Goal: Task Accomplishment & Management: Manage account settings

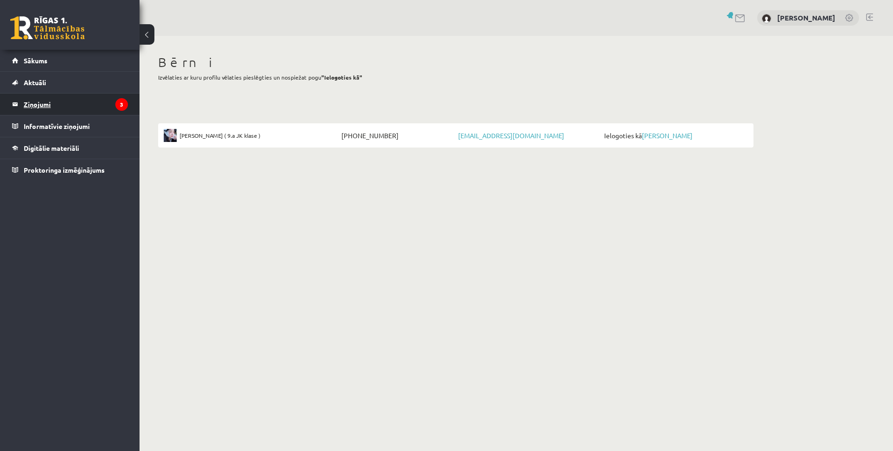
click at [45, 102] on legend "Ziņojumi 3" at bounding box center [76, 103] width 104 height 21
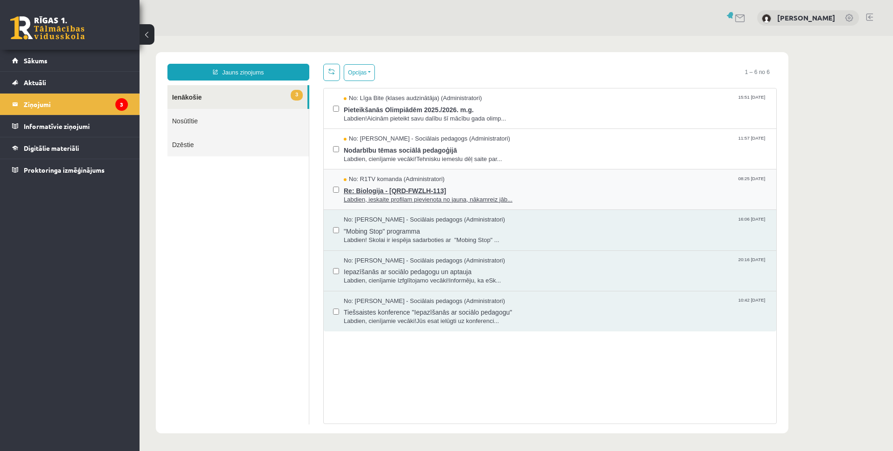
click at [381, 195] on span "Labdien, ieskaite profilam pievienota no jauna, nākamreiz jāb..." at bounding box center [555, 199] width 423 height 9
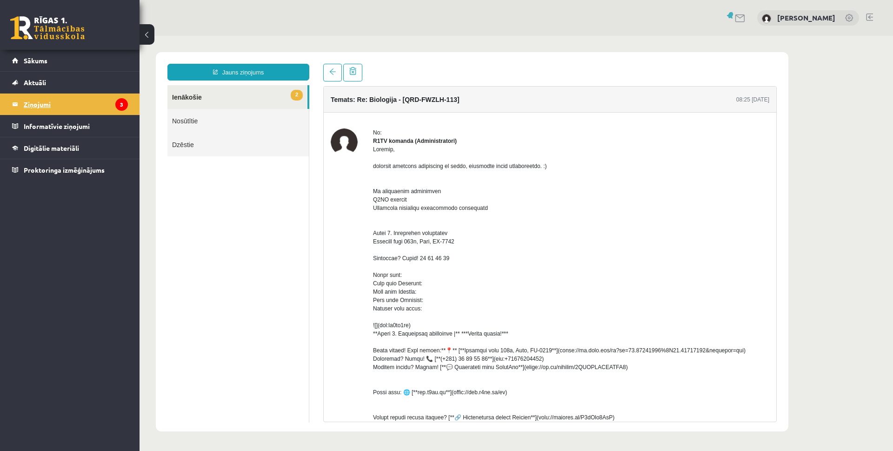
click at [84, 107] on legend "Ziņojumi 3" at bounding box center [76, 103] width 104 height 21
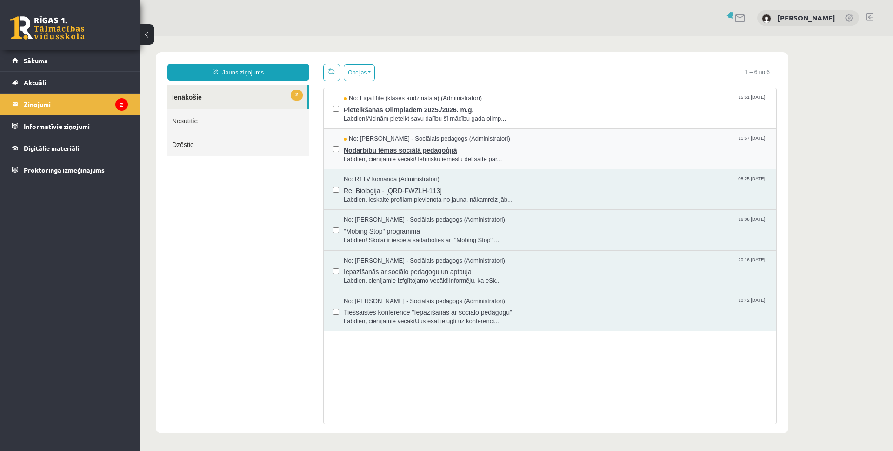
click at [379, 153] on span "Nodarbību tēmas sociālā pedagoģijā" at bounding box center [555, 149] width 423 height 12
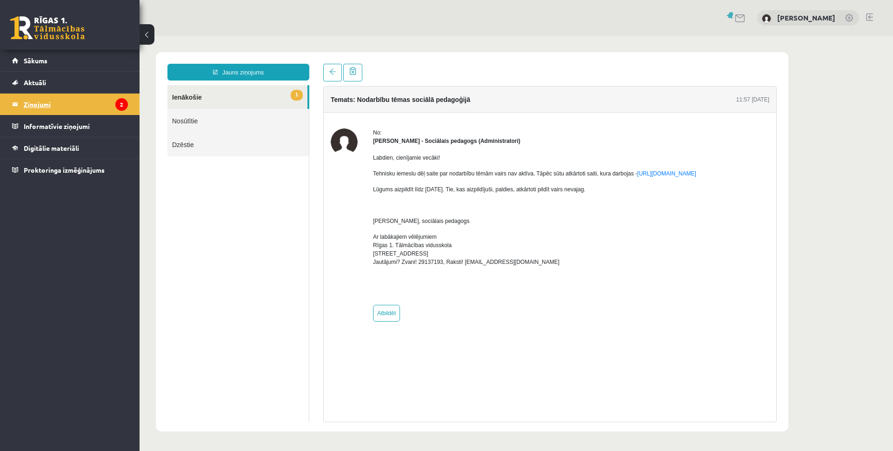
click at [93, 110] on legend "Ziņojumi 2" at bounding box center [76, 103] width 104 height 21
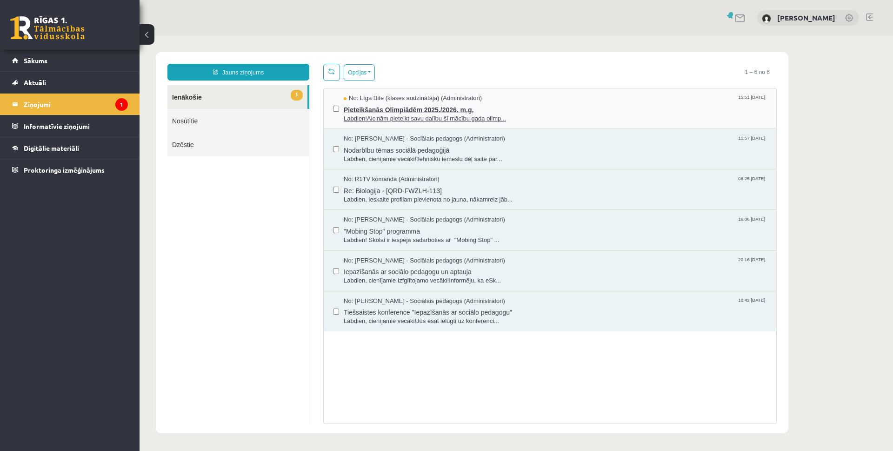
click at [378, 110] on span "Pieteikšanās Olimpiādēm 2025./2026. m.g." at bounding box center [555, 109] width 423 height 12
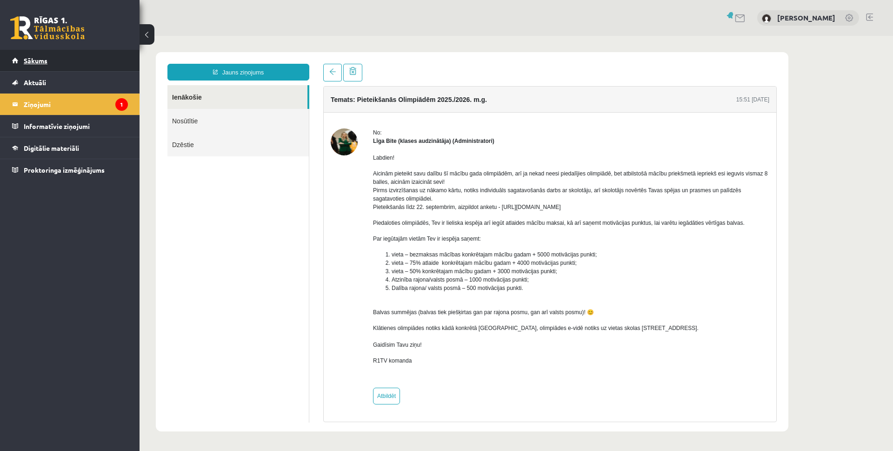
click at [31, 64] on link "Sākums" at bounding box center [70, 60] width 116 height 21
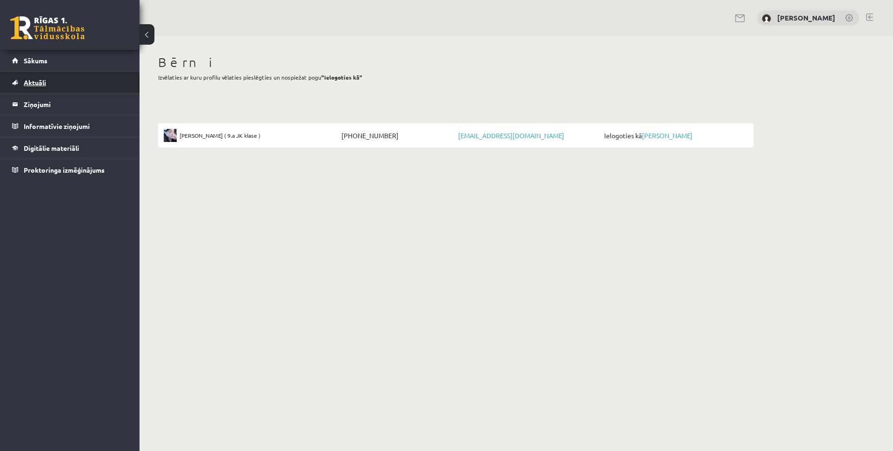
click at [49, 84] on link "Aktuāli" at bounding box center [70, 82] width 116 height 21
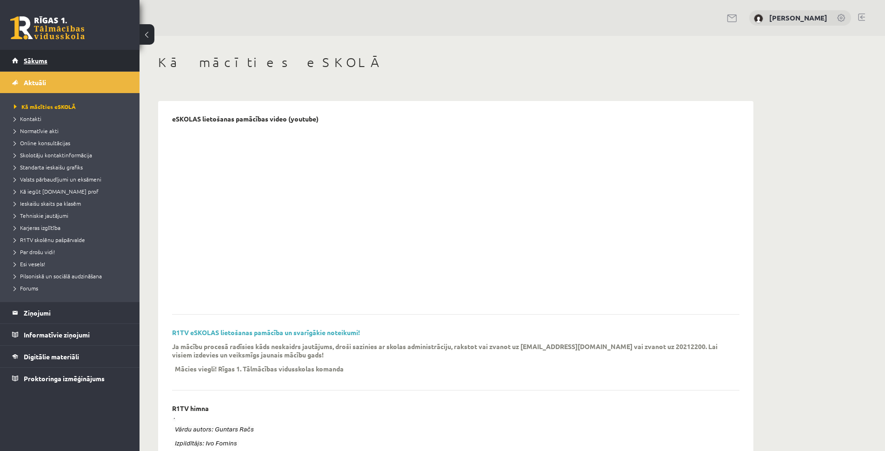
click at [54, 65] on link "Sākums" at bounding box center [70, 60] width 116 height 21
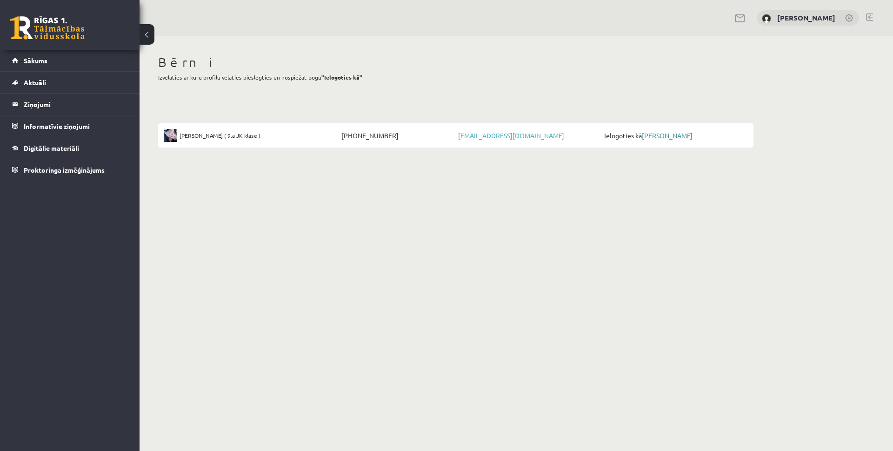
click at [659, 134] on link "[PERSON_NAME]" at bounding box center [667, 135] width 51 height 8
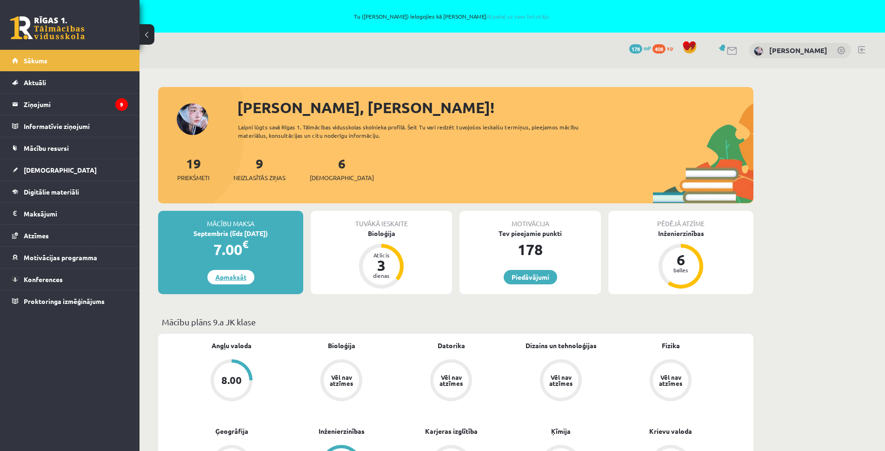
click at [227, 279] on link "Apmaksāt" at bounding box center [230, 277] width 47 height 14
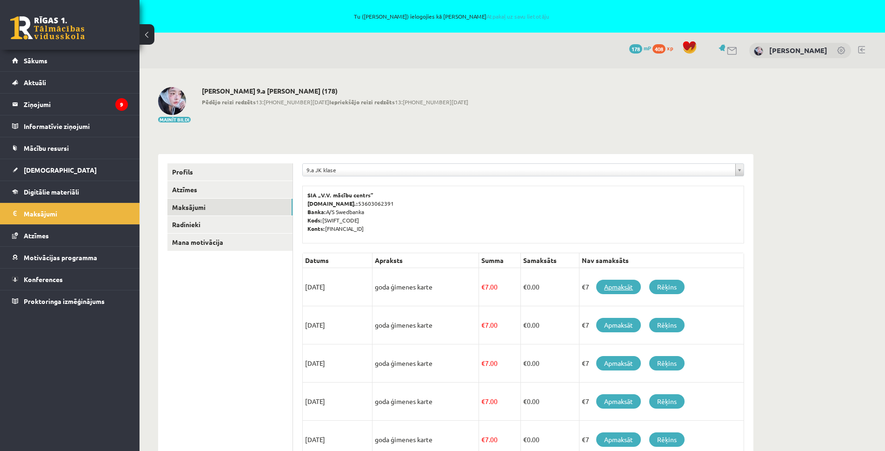
click at [609, 287] on link "Apmaksāt" at bounding box center [618, 287] width 45 height 14
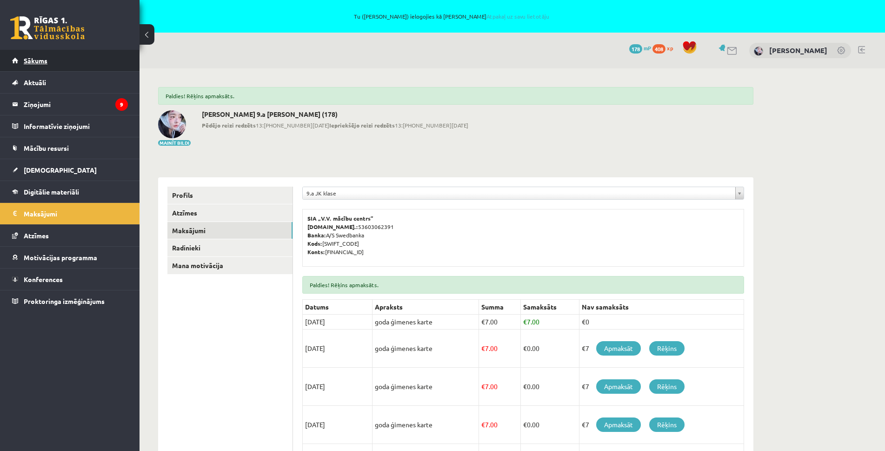
click at [47, 59] on span "Sākums" at bounding box center [36, 60] width 24 height 8
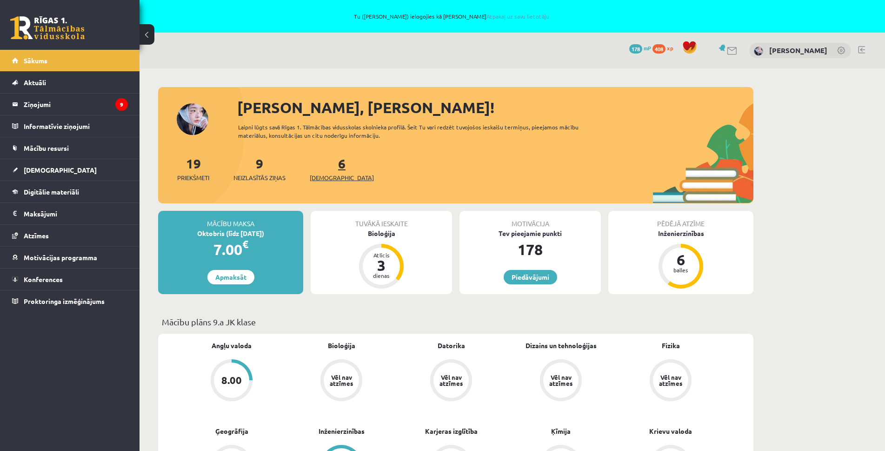
click at [327, 179] on span "[DEMOGRAPHIC_DATA]" at bounding box center [342, 177] width 64 height 9
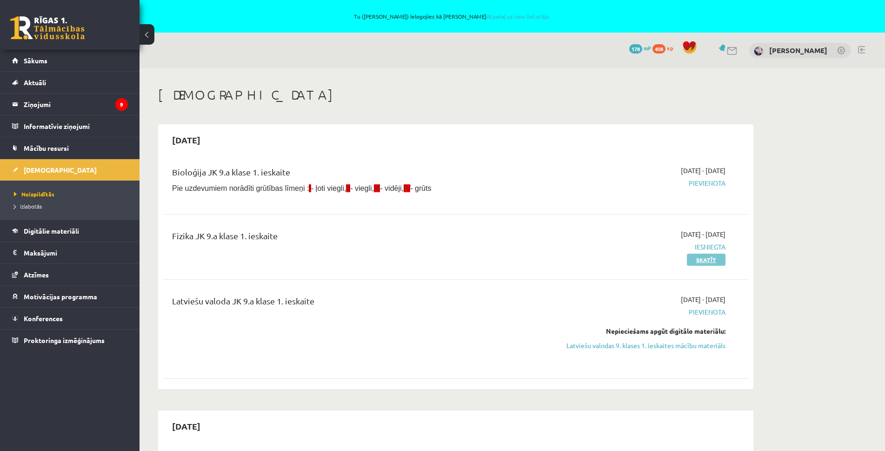
click at [714, 260] on link "Skatīt" at bounding box center [706, 260] width 39 height 12
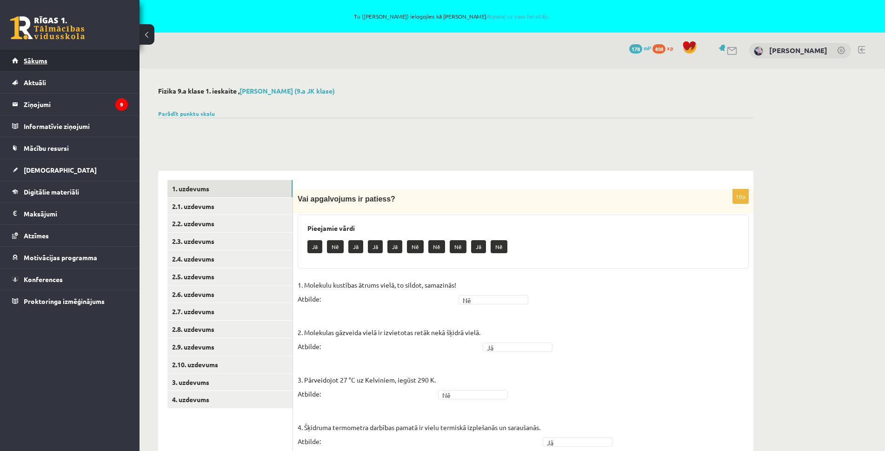
click at [42, 60] on span "Sākums" at bounding box center [36, 60] width 24 height 8
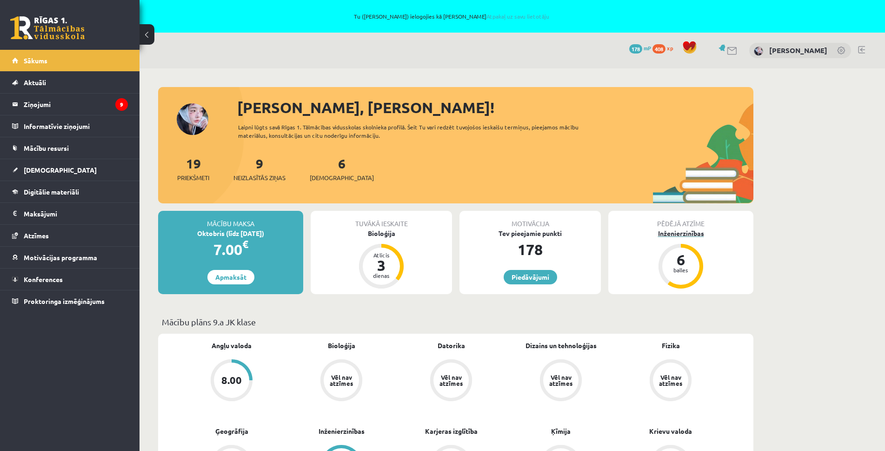
click at [685, 270] on div "balles" at bounding box center [681, 270] width 28 height 6
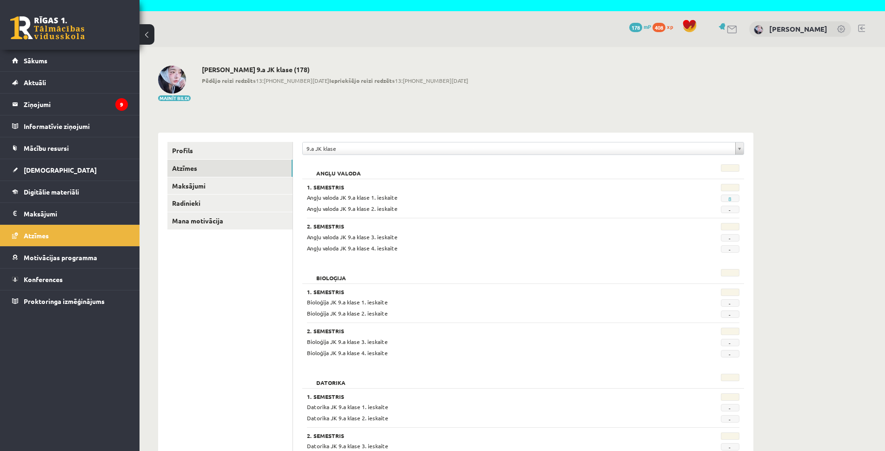
scroll to position [12, 0]
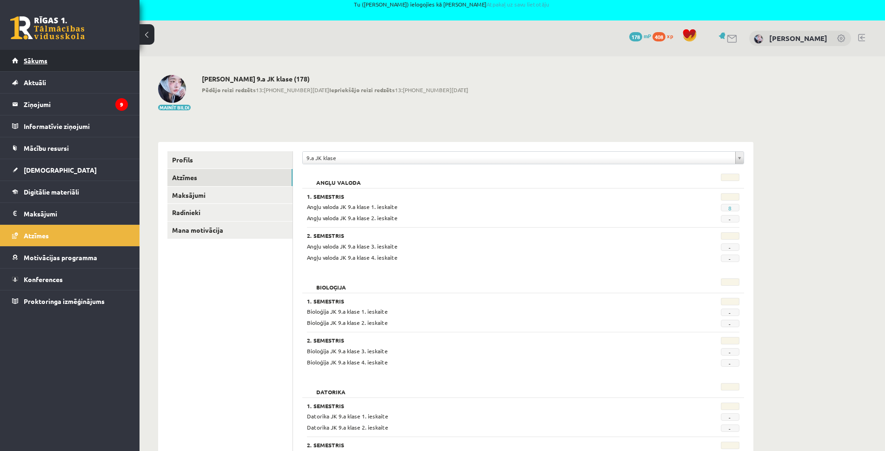
click at [47, 58] on span "Sākums" at bounding box center [36, 60] width 24 height 8
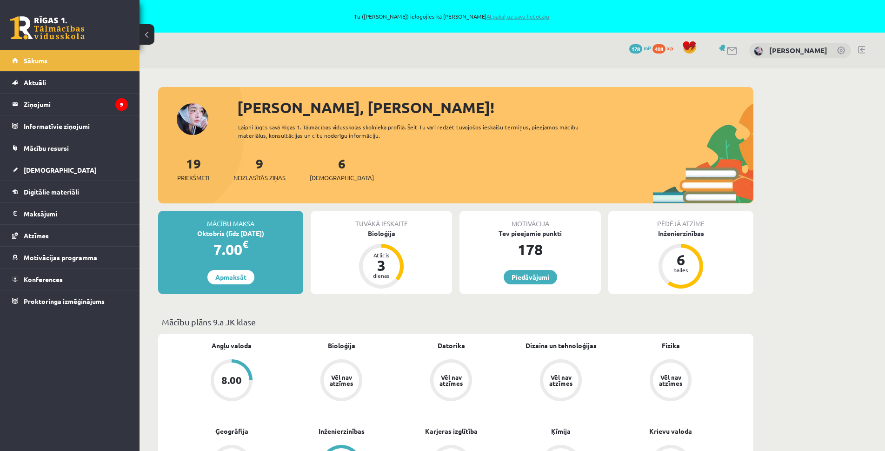
click at [524, 14] on link "Atpakaļ uz savu lietotāju" at bounding box center [518, 16] width 63 height 7
